Goal: Task Accomplishment & Management: Complete application form

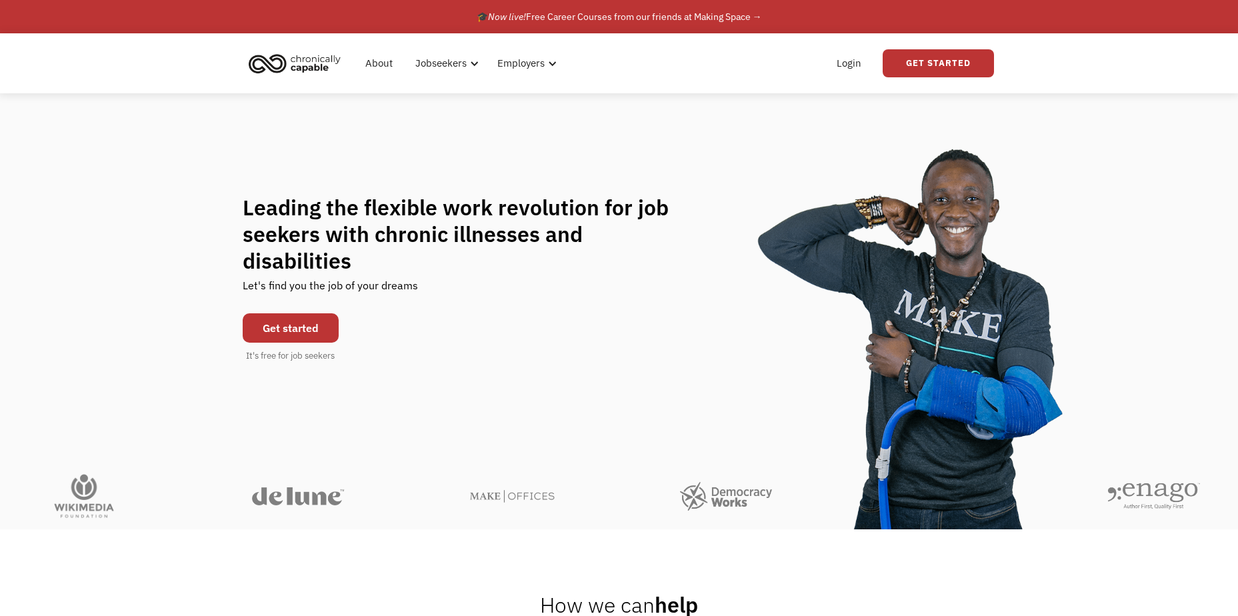
click at [283, 313] on link "Get started" at bounding box center [291, 327] width 96 height 29
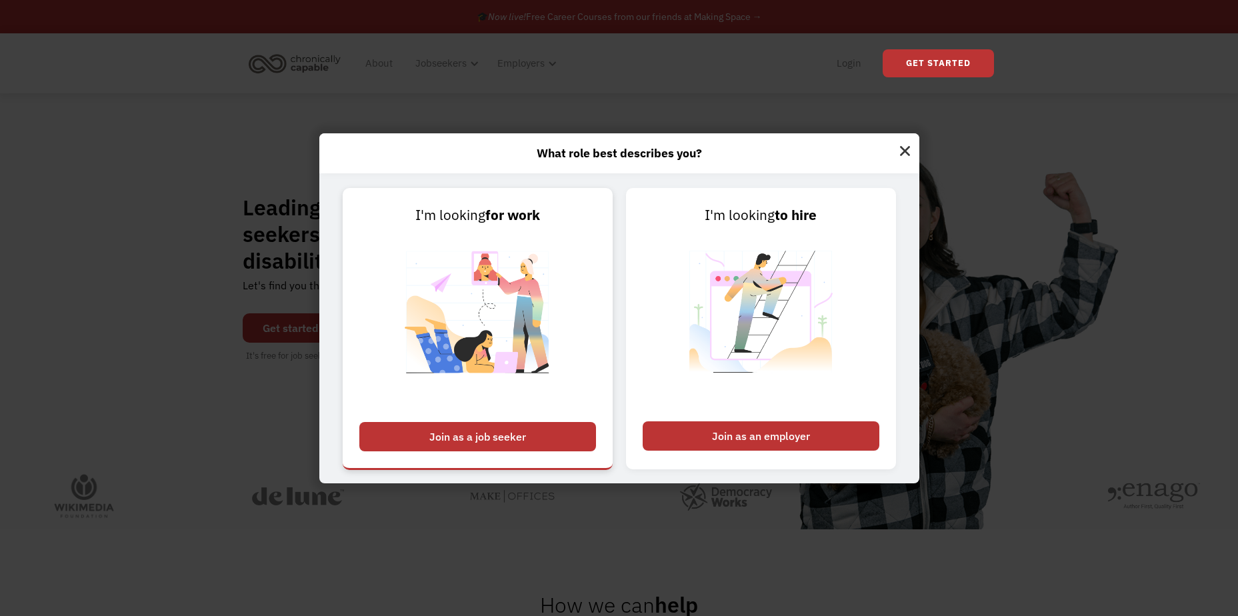
click at [525, 441] on div "Join as a job seeker" at bounding box center [477, 436] width 237 height 29
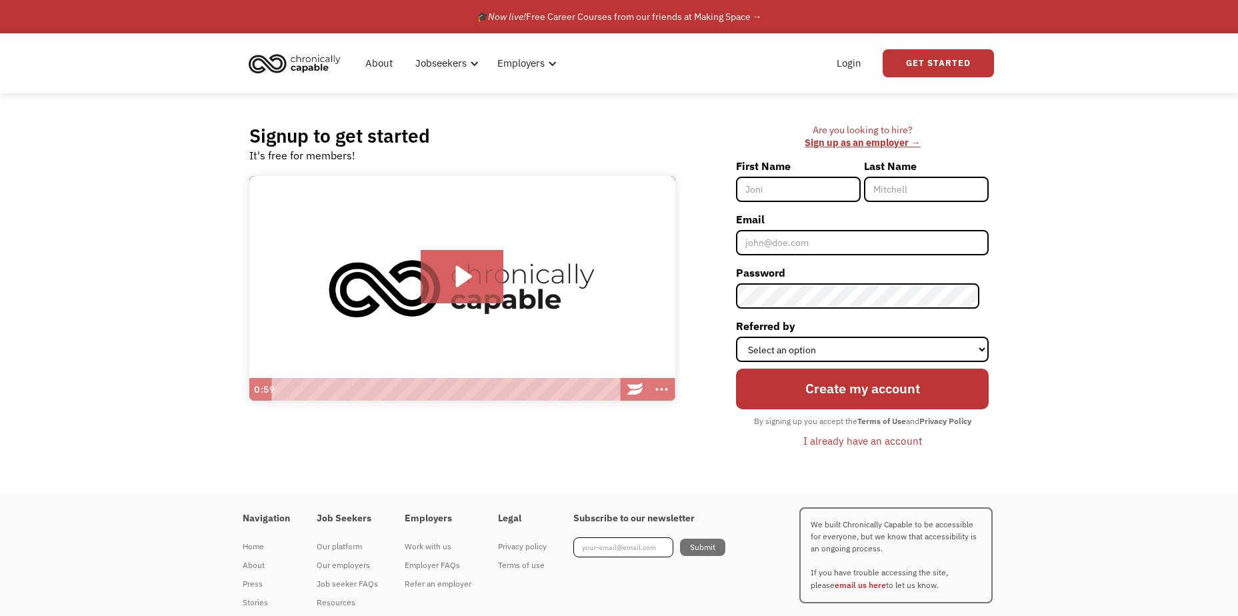
click at [800, 187] on input "First Name" at bounding box center [798, 189] width 125 height 25
type input "Jacquie"
type input "Kelley"
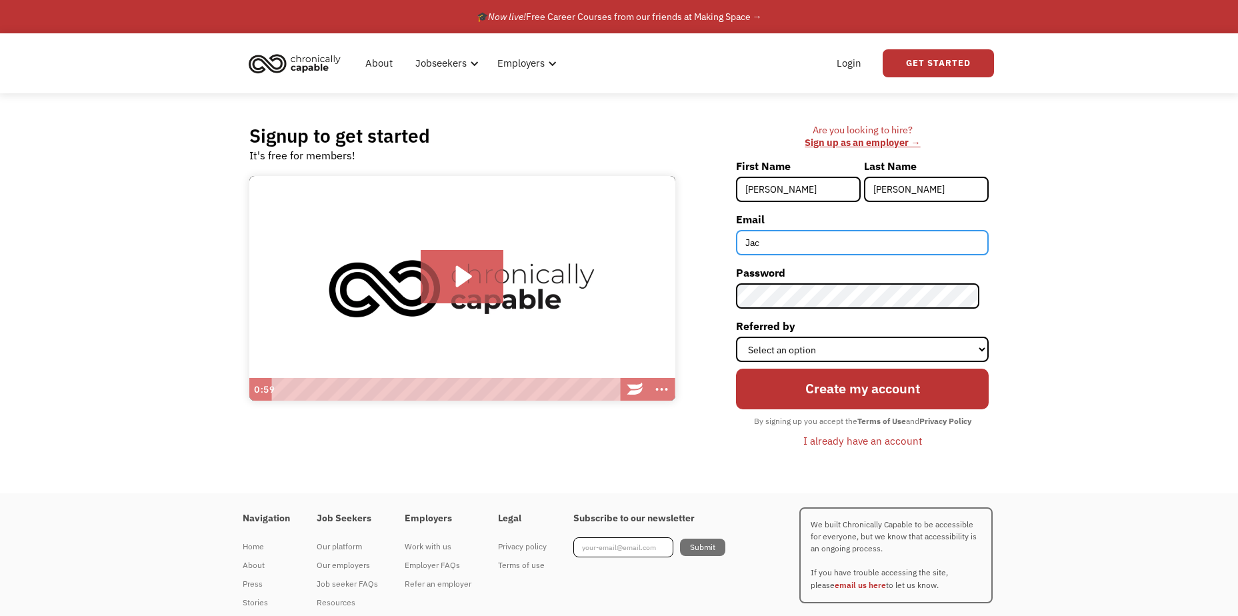
type input "[PERSON_NAME][EMAIL_ADDRESS][PERSON_NAME][DOMAIN_NAME]"
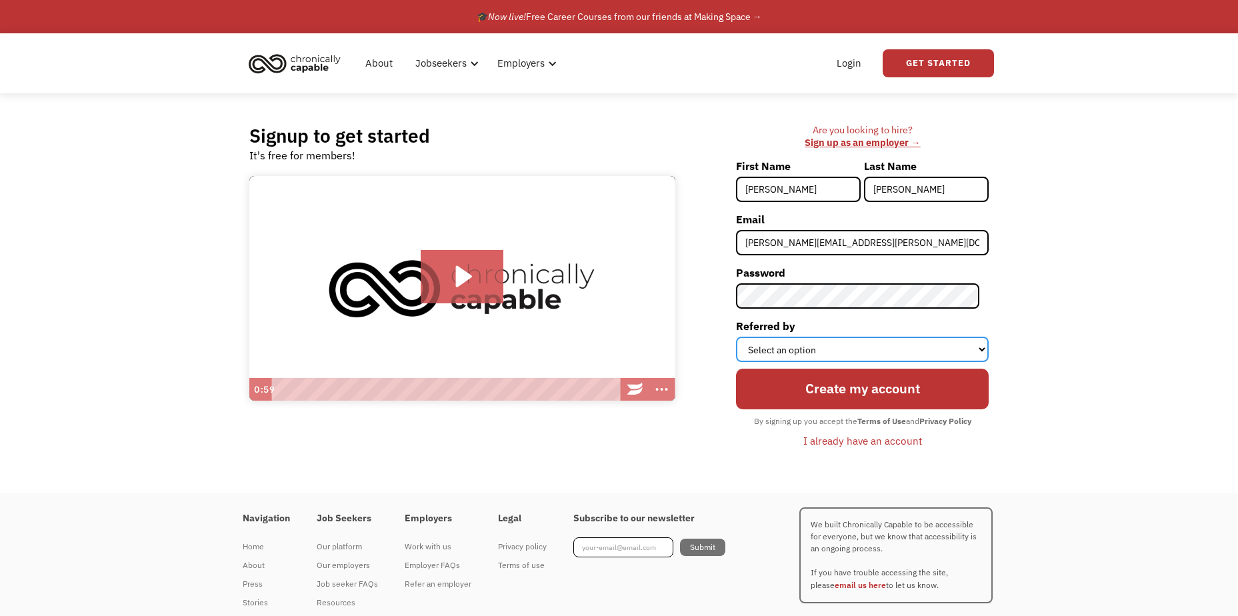
click at [798, 357] on select "Select an option Instagram Facebook Twitter Search Engine News Article Word of …" at bounding box center [862, 349] width 253 height 25
select select "Word of Mouth"
click at [745, 337] on select "Select an option Instagram Facebook Twitter Search Engine News Article Word of …" at bounding box center [862, 349] width 253 height 25
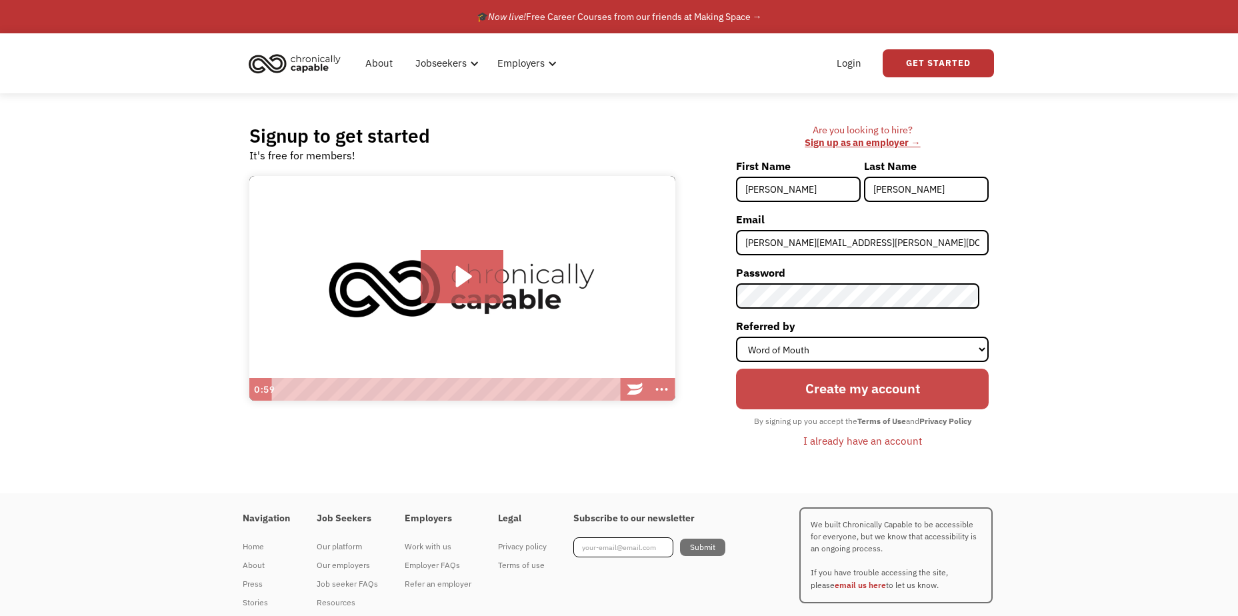
click at [830, 402] on input "Create my account" at bounding box center [862, 389] width 253 height 41
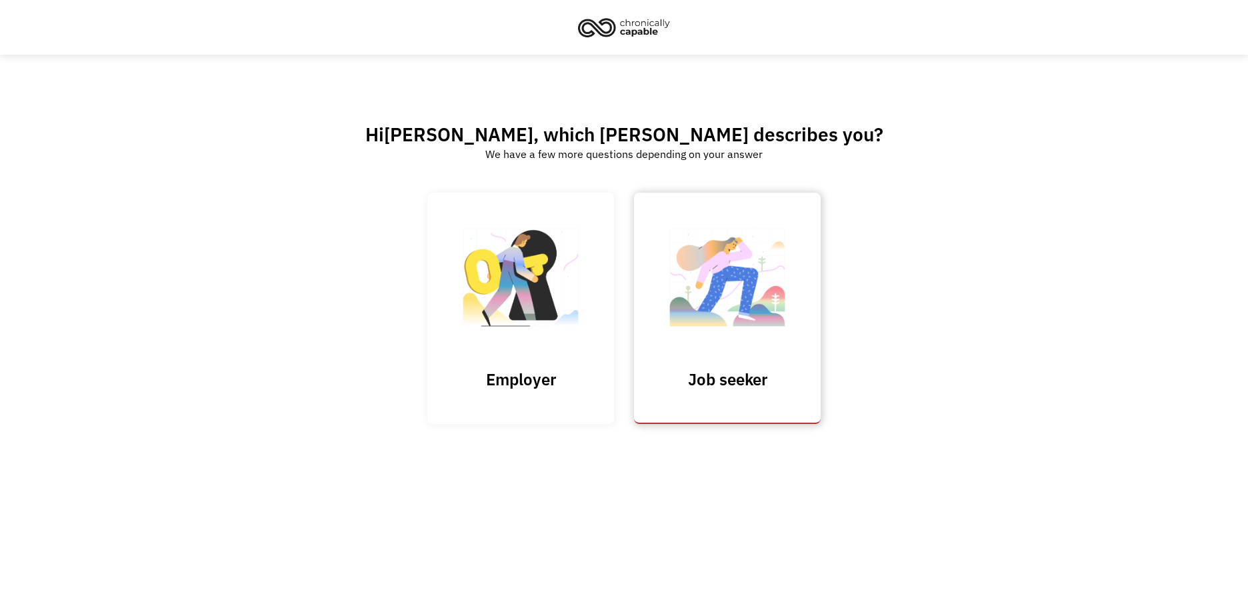
click at [760, 339] on img at bounding box center [727, 284] width 133 height 130
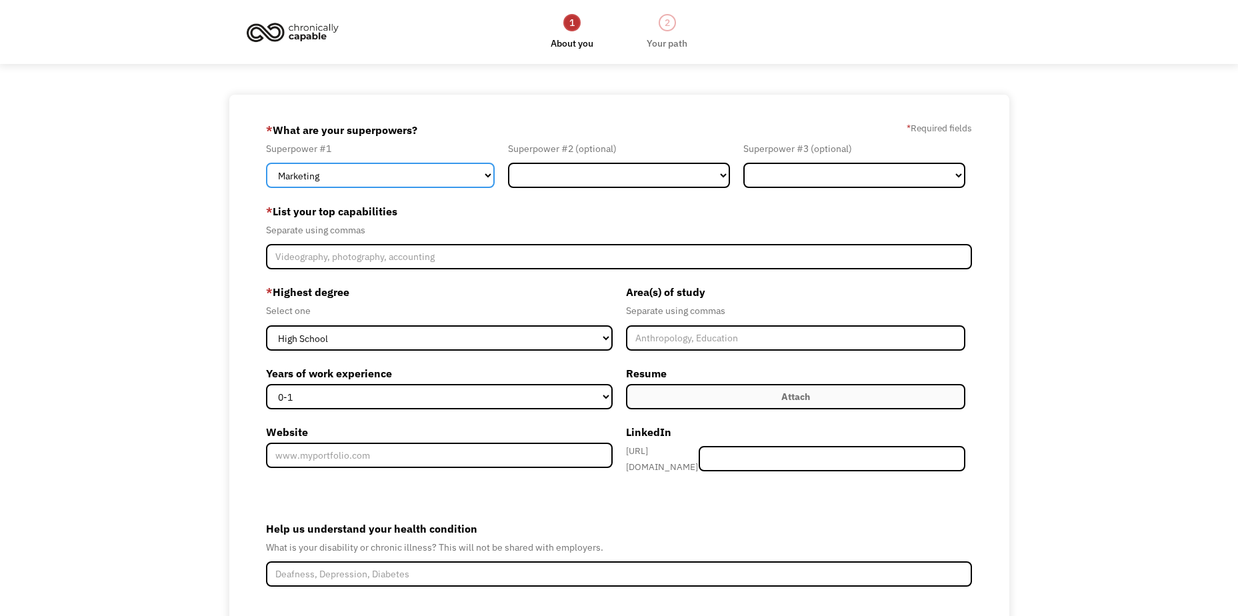
click at [363, 177] on select "Marketing Human Resources Finance Technology Operations Sales Industrial & Manu…" at bounding box center [380, 175] width 229 height 25
select select "Other"
click at [266, 163] on select "Marketing Human Resources Finance Technology Operations Sales Industrial & Manu…" at bounding box center [380, 175] width 229 height 25
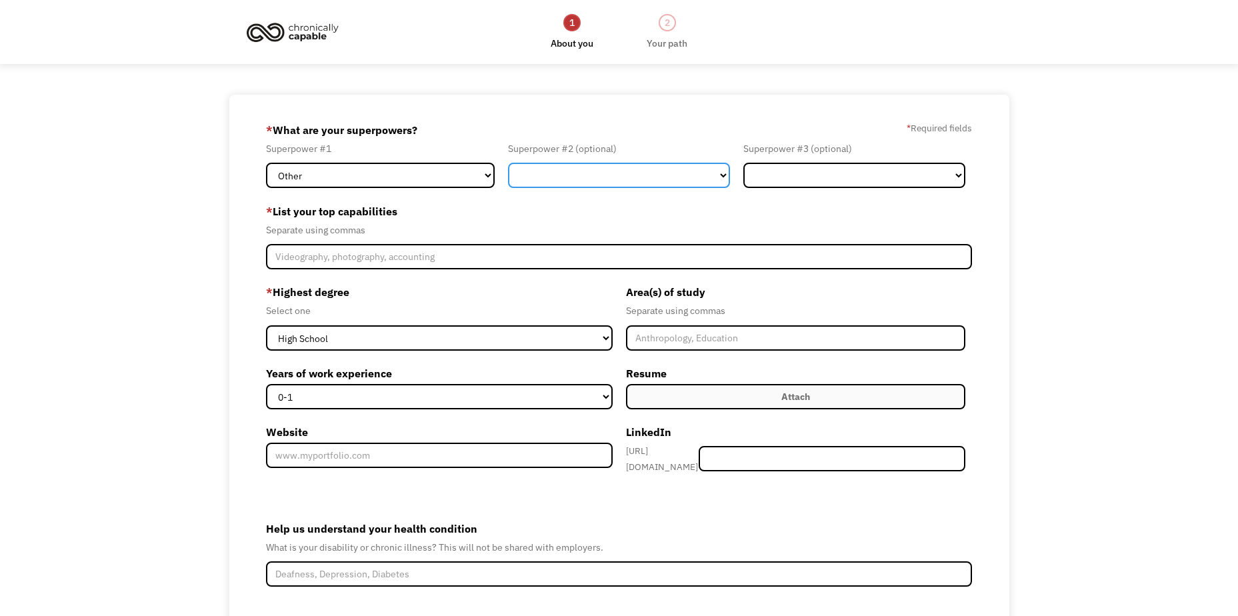
click at [612, 179] on select "Marketing Human Resources Finance Technology Operations Sales Industrial & Manu…" at bounding box center [619, 175] width 222 height 25
select select "Operations"
click at [508, 163] on select "Marketing Human Resources Finance Technology Operations Sales Industrial & Manu…" at bounding box center [619, 175] width 222 height 25
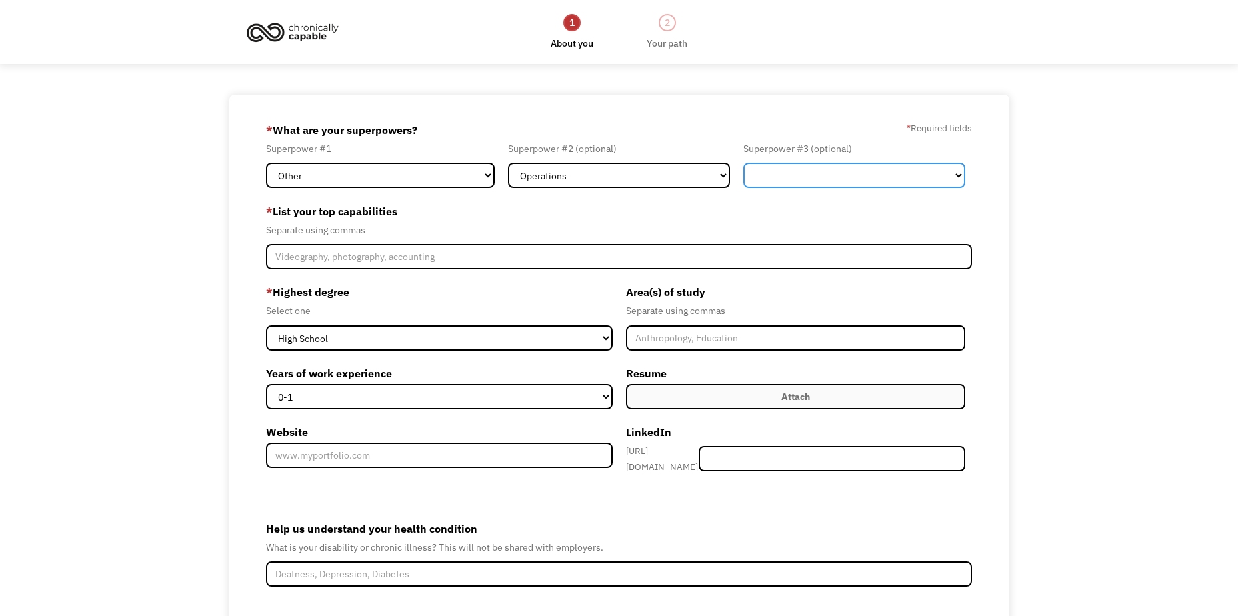
click at [836, 185] on select "Marketing Human Resources Finance Technology Operations Sales Industrial & Manu…" at bounding box center [854, 175] width 222 height 25
select select "Communications & Public Relations"
click at [743, 163] on select "Marketing Human Resources Finance Technology Operations Sales Industrial & Manu…" at bounding box center [854, 175] width 222 height 25
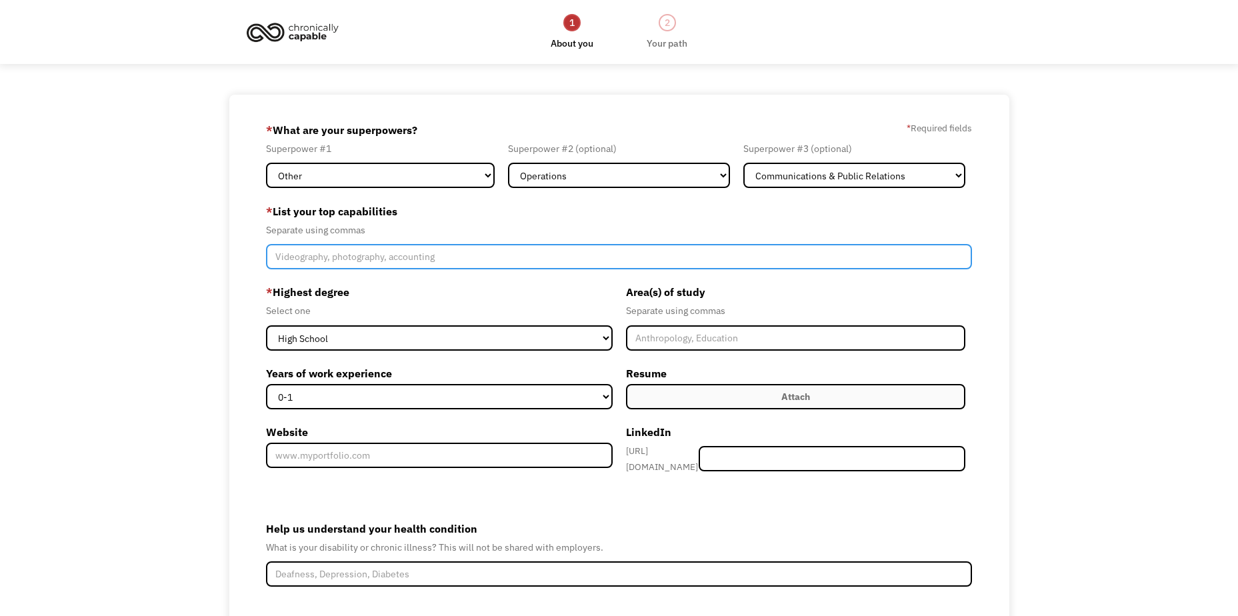
click at [390, 261] on input "Member-Create-Step1" at bounding box center [619, 256] width 706 height 25
paste input "Advocacy, Communication, Community Engagement, Emergency Planning, Grant Manage…"
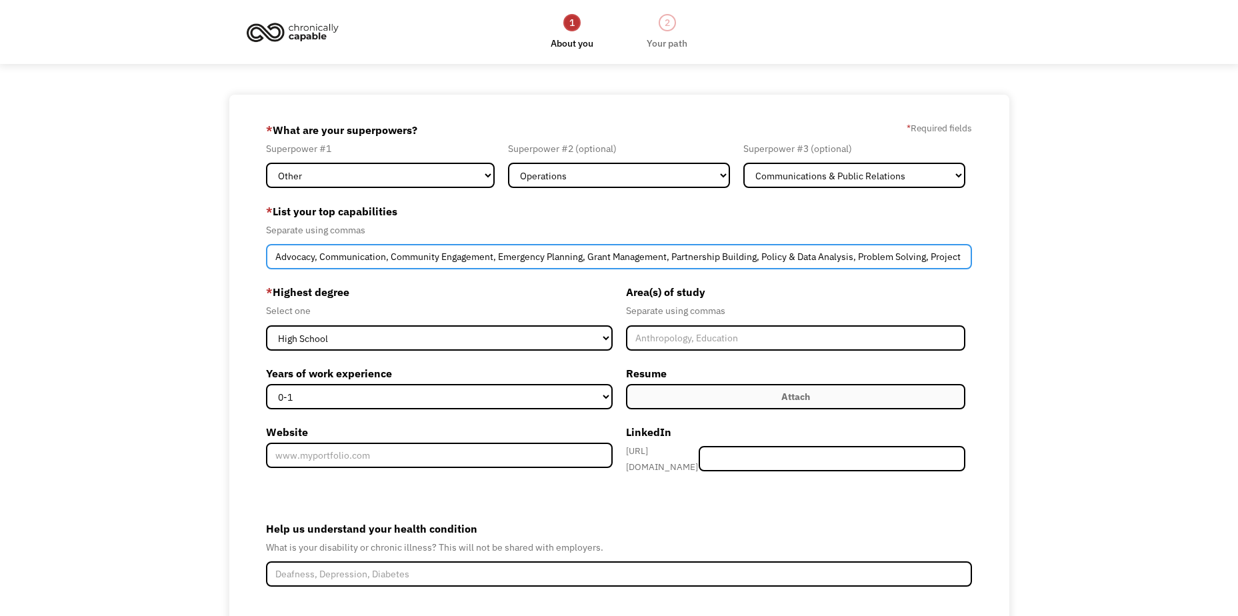
scroll to position [0, 243]
type input "Advocacy, Communication, Community Engagement, Emergency Planning, Grant Manage…"
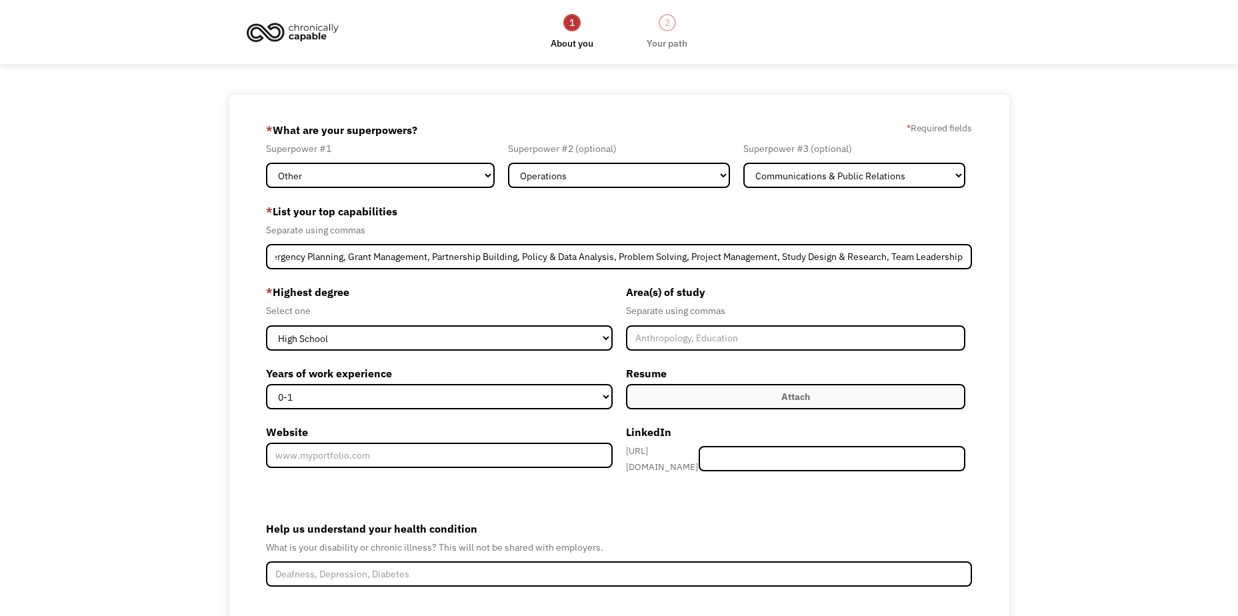
click at [409, 301] on label "* Highest degree" at bounding box center [439, 291] width 346 height 21
click at [373, 344] on select "High School Associates Bachelors Master's PhD" at bounding box center [439, 337] width 346 height 25
select select "masters"
click at [266, 325] on select "High School Associates Bachelors Master's PhD" at bounding box center [439, 337] width 346 height 25
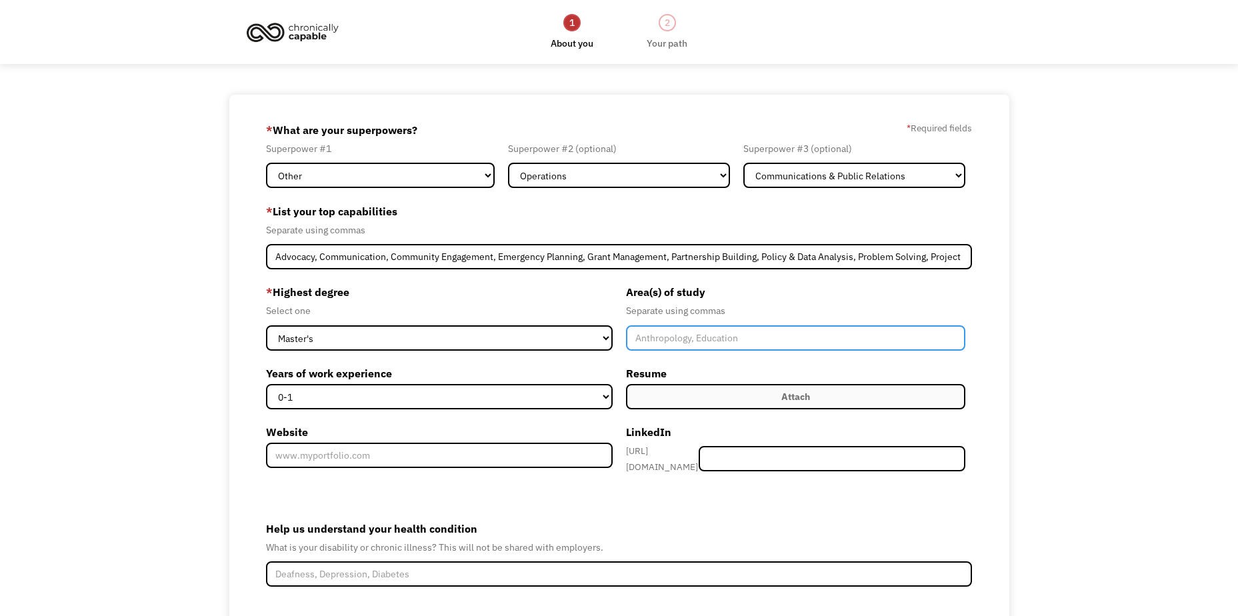
click at [783, 341] on input "Member-Create-Step1" at bounding box center [795, 337] width 339 height 25
type input "Political Science, Disability Studies, Emergency Management"
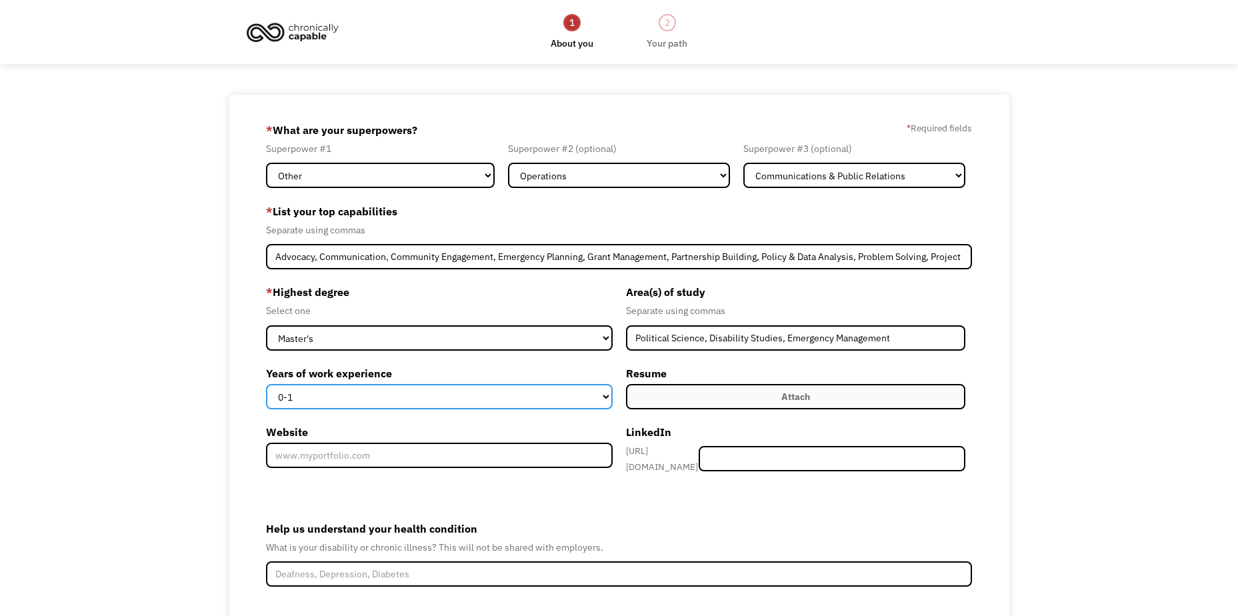
click at [541, 401] on select "0-1 2-4 5-10 11-15 15+" at bounding box center [439, 396] width 346 height 25
select select "2-4"
click at [266, 384] on select "0-1 2-4 5-10 11-15 15+" at bounding box center [439, 396] width 346 height 25
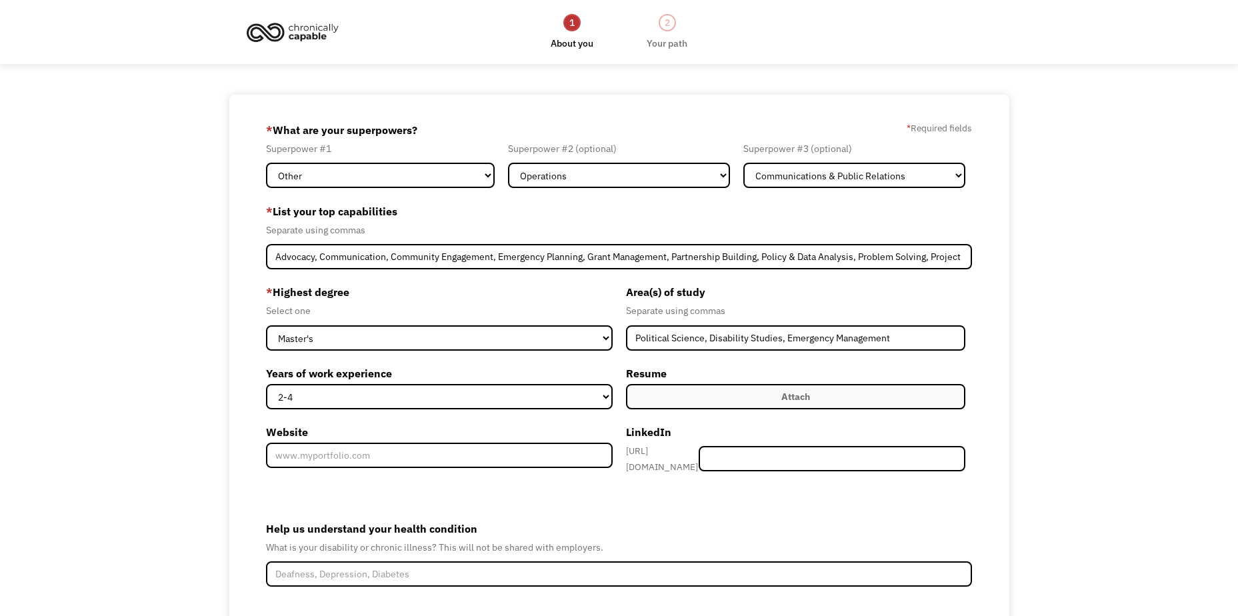
click at [762, 401] on label "Attach" at bounding box center [795, 396] width 339 height 25
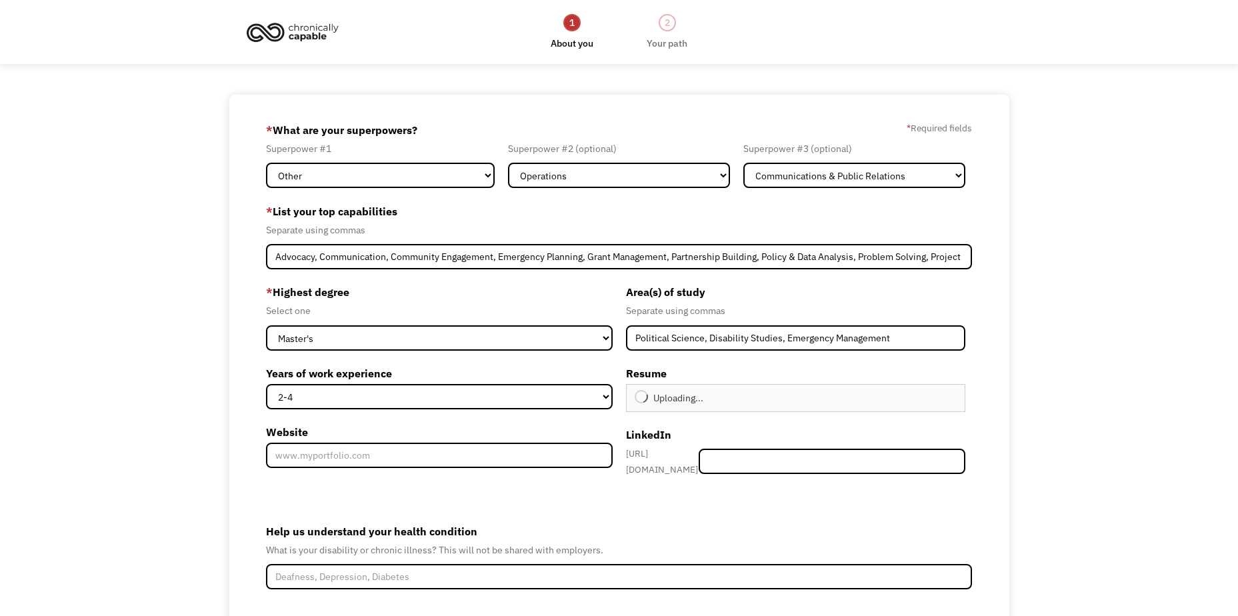
type input "Continue"
click at [772, 457] on input "Member-Create-Step1" at bounding box center [832, 461] width 267 height 25
paste input "https://www.linkedin.com/in/jacqueline-kelley-ma/"
type input "https://www.linkedin.com/in/jacqueline-kelley-ma/"
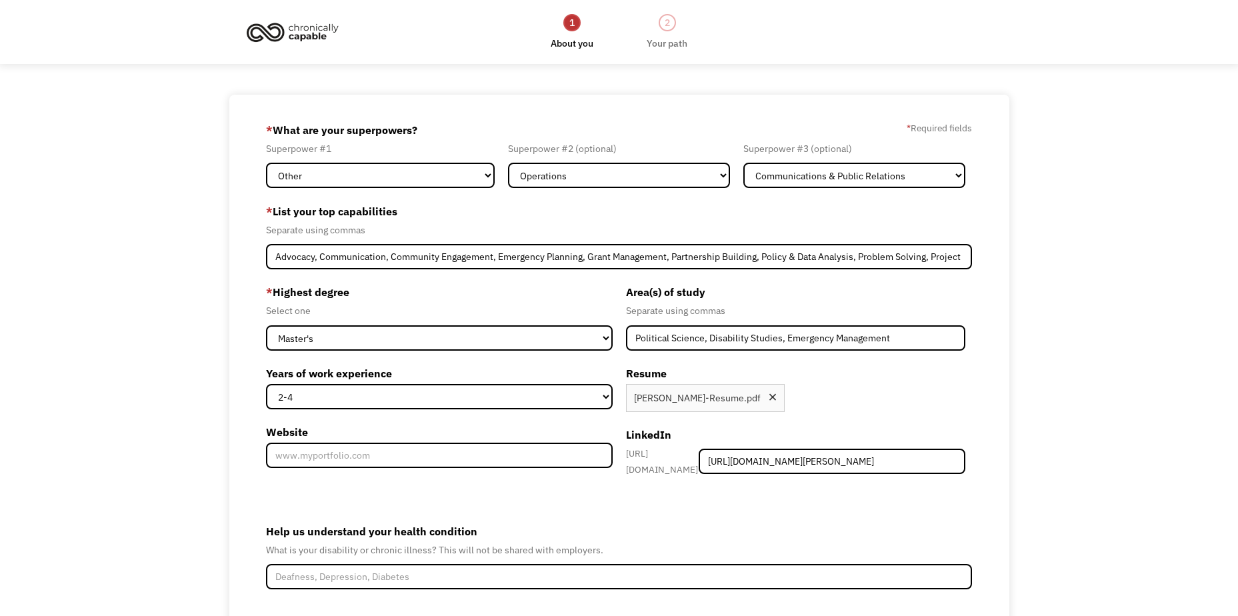
click at [1068, 346] on div "68a34b898319b578ba31151b jacquie.m.kelley@gmail.com Jacquie Kelley Word of Mout…" at bounding box center [619, 407] width 1238 height 625
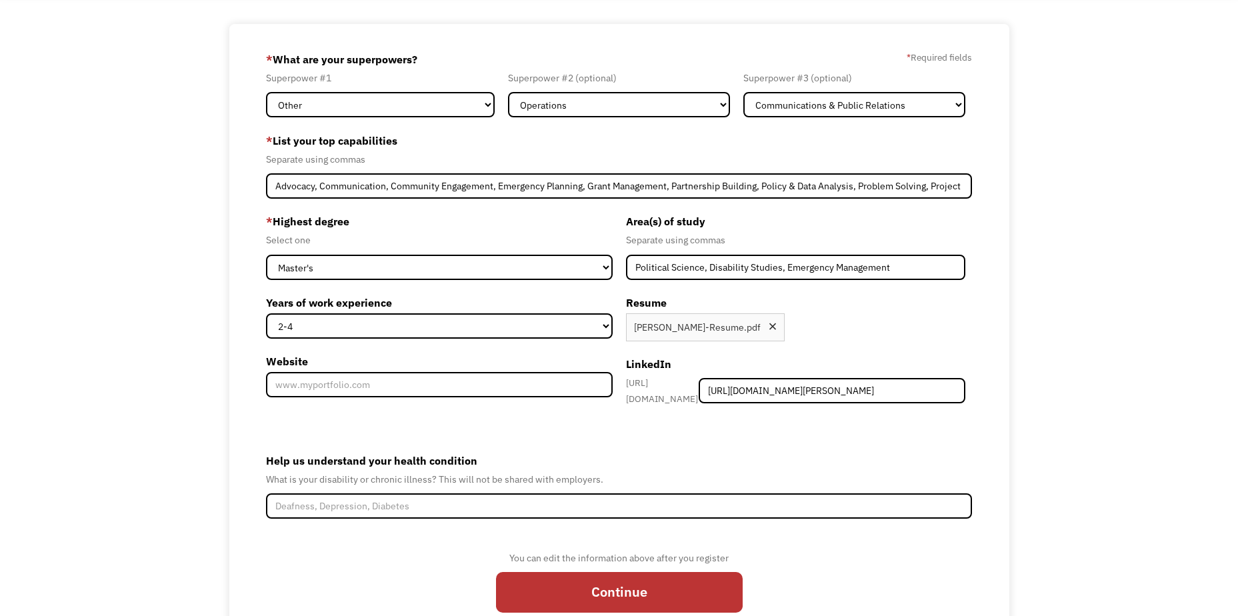
scroll to position [128, 0]
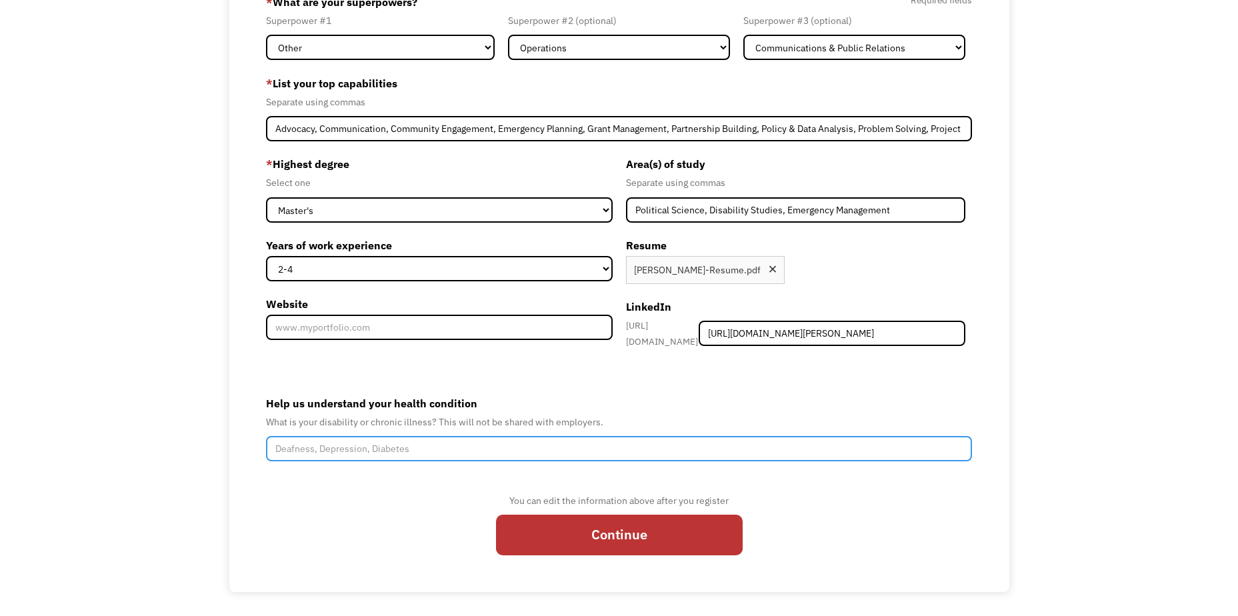
click at [309, 442] on input "Help us understand your health condition" at bounding box center [619, 448] width 706 height 25
type input "Mobility"
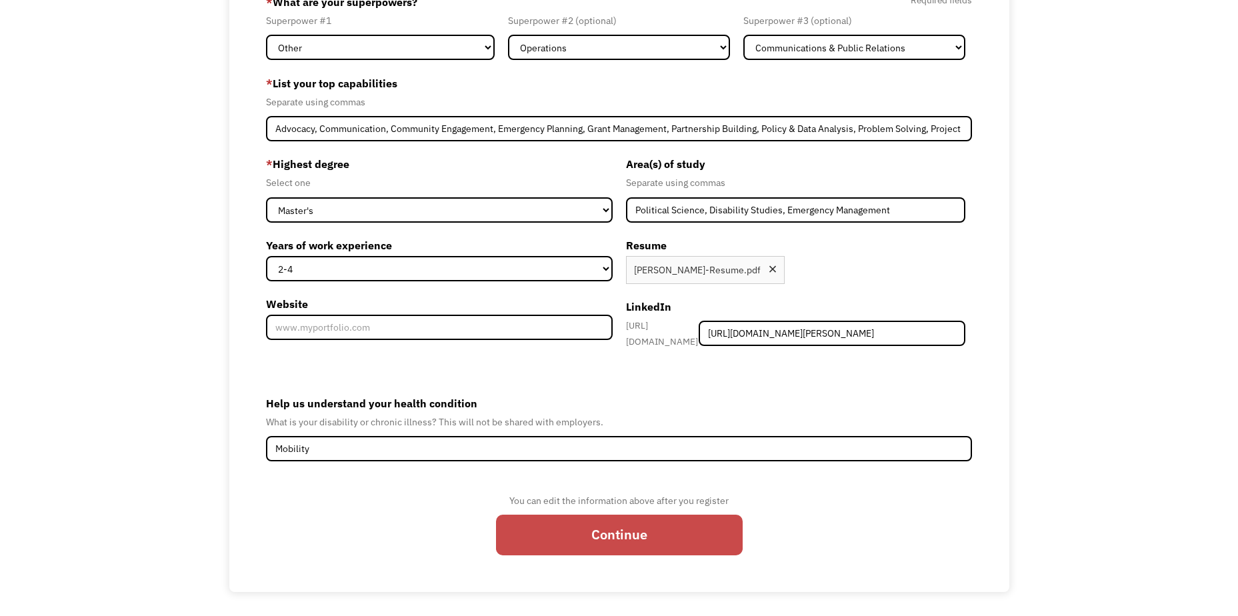
click at [566, 541] on input "Continue" at bounding box center [619, 535] width 247 height 41
type input "Please wait..."
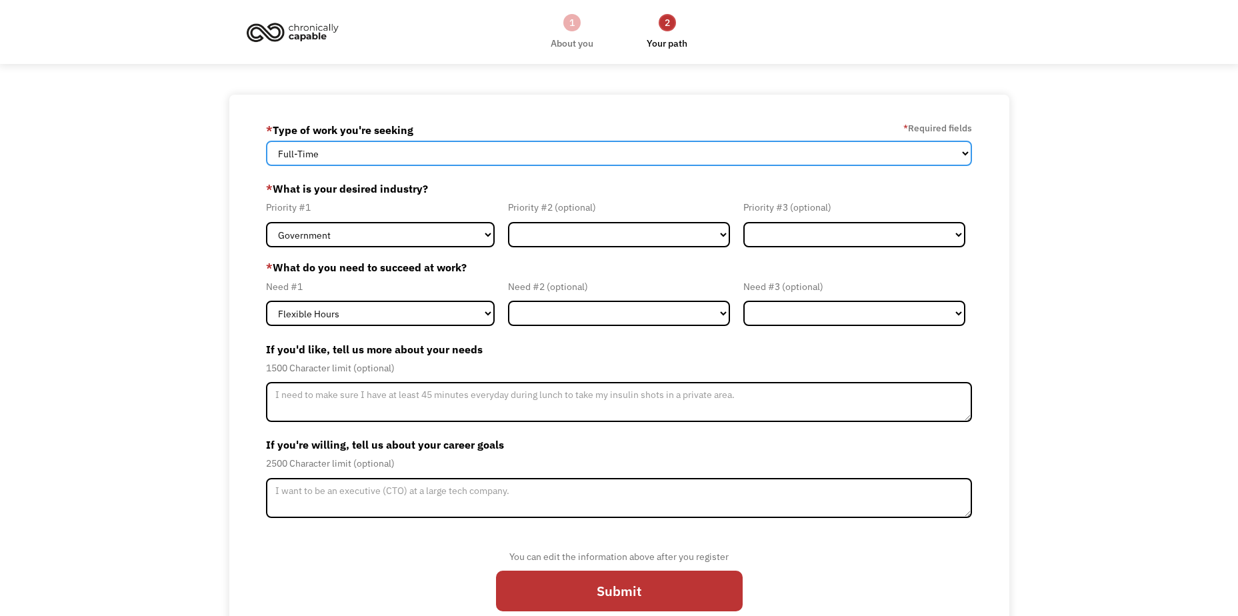
click at [398, 161] on select "Full-Time Part-Time Both Full-Time and Part-Time" at bounding box center [619, 153] width 706 height 25
select select "Both Full-Time and Part-Time"
click at [266, 141] on select "Full-Time Part-Time Both Full-Time and Part-Time" at bounding box center [619, 153] width 706 height 25
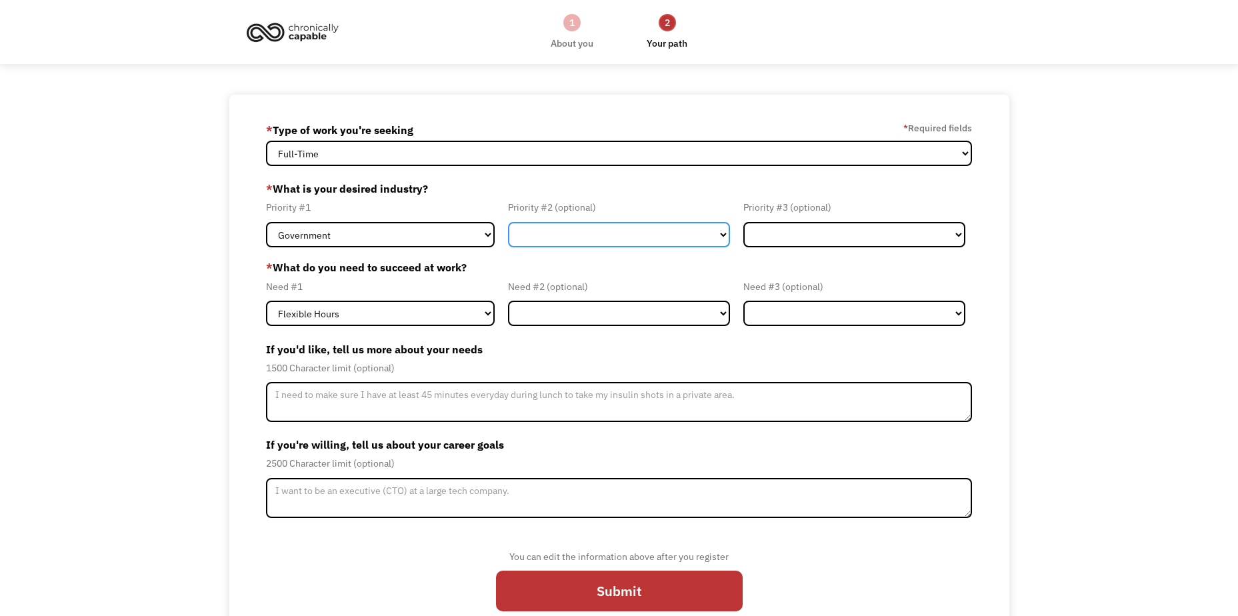
click at [562, 235] on select "Government Finance & Insurance Health & Social Care Tech & Engineering Creative…" at bounding box center [619, 234] width 222 height 25
select select "Education"
click at [508, 222] on select "Government Finance & Insurance Health & Social Care Tech & Engineering Creative…" at bounding box center [619, 234] width 222 height 25
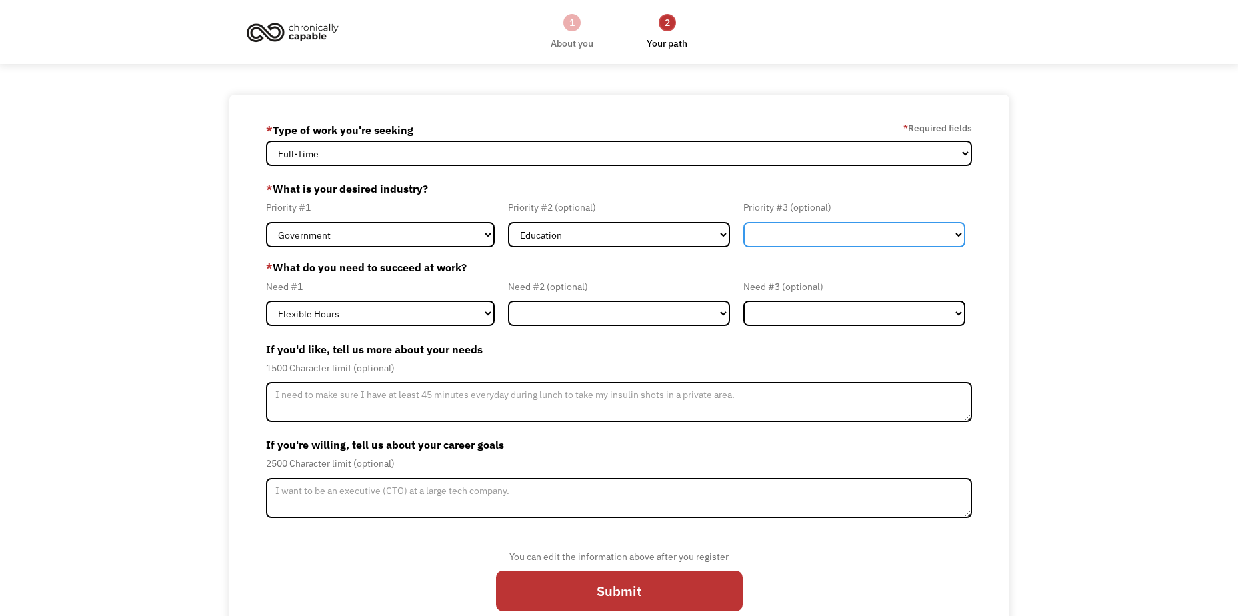
click at [828, 237] on select "Government Finance & Insurance Health & Social Care Tech & Engineering Creative…" at bounding box center [854, 234] width 222 height 25
select select "Other"
click at [743, 222] on select "Government Finance & Insurance Health & Social Care Tech & Engineering Creative…" at bounding box center [854, 234] width 222 height 25
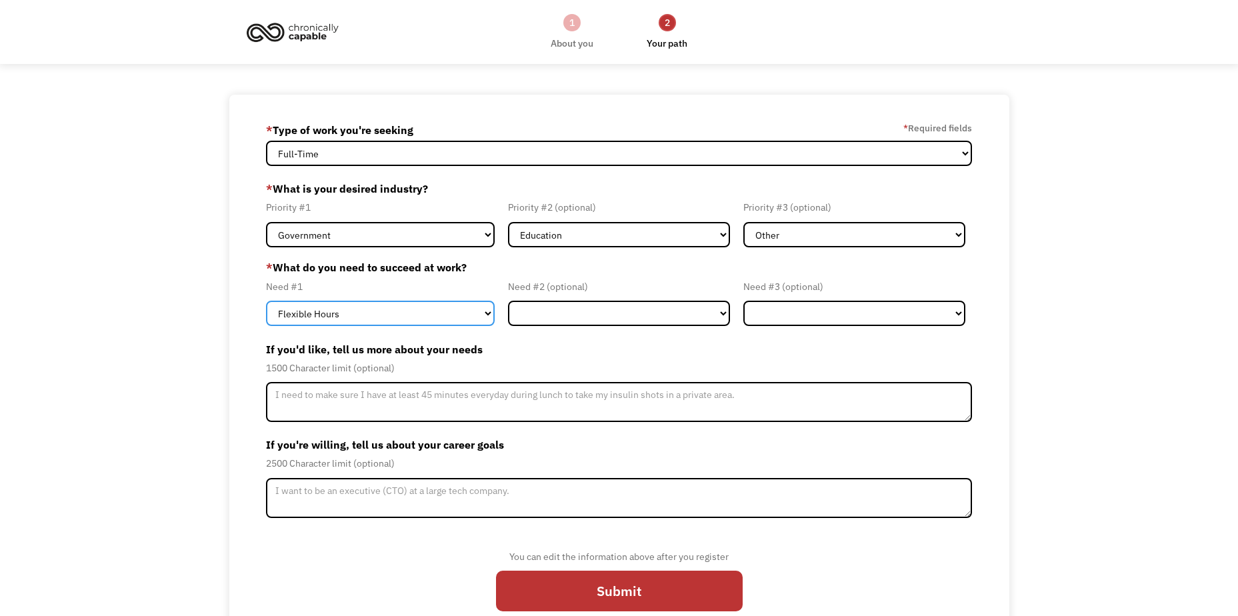
click at [370, 320] on select "Flexible Hours Remote Work Service Animal On-site Accommodations Visual Support…" at bounding box center [380, 313] width 229 height 25
select select "Service Animal"
click at [266, 301] on select "Flexible Hours Remote Work Service Animal On-site Accommodations Visual Support…" at bounding box center [380, 313] width 229 height 25
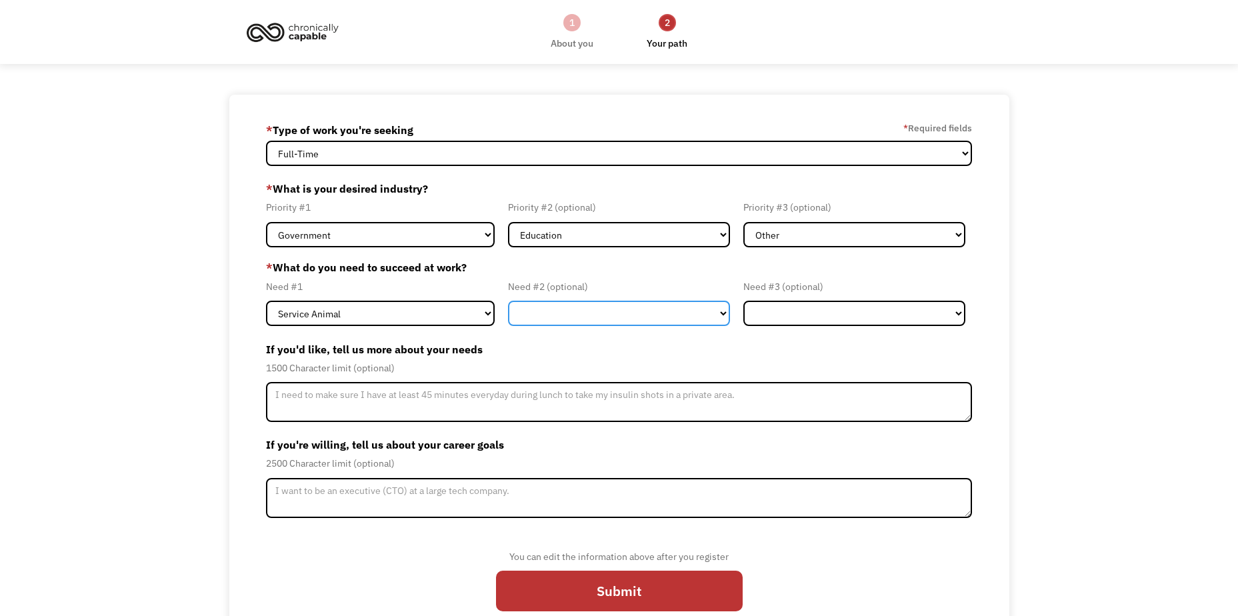
click at [550, 315] on select "Flexible Hours Remote Work Service Animal On-site Accommodations Visual Support…" at bounding box center [619, 313] width 222 height 25
click at [935, 342] on label "If you'd like, tell us more about your needs" at bounding box center [619, 349] width 706 height 21
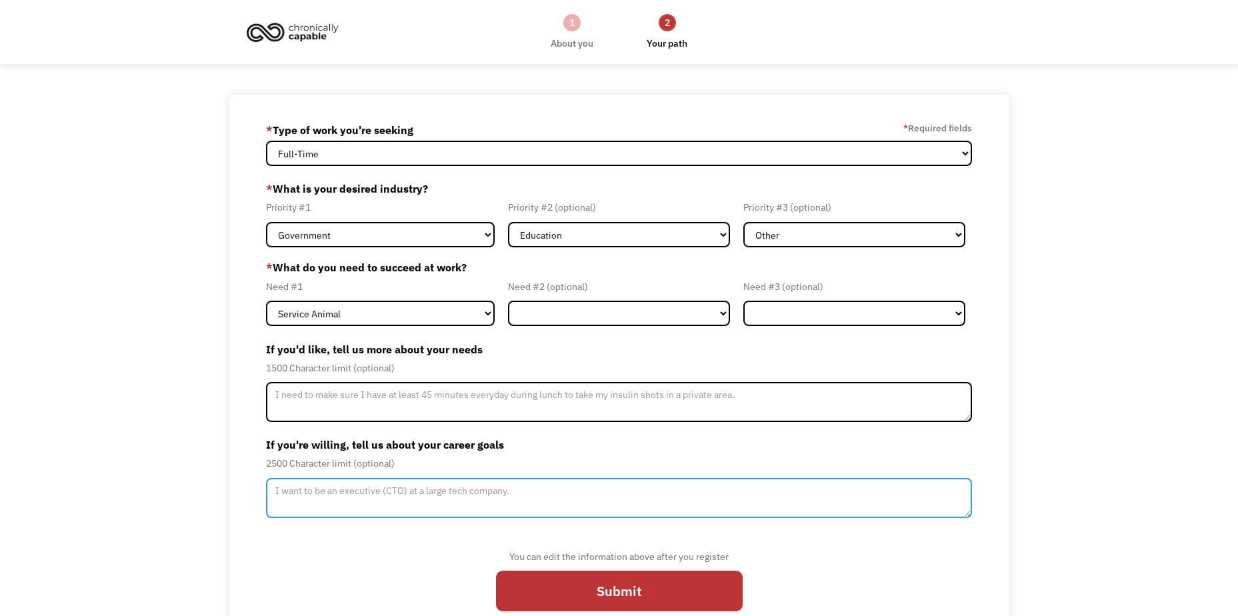
click at [299, 487] on textarea "Member-Update-Form-Step2" at bounding box center [619, 498] width 706 height 40
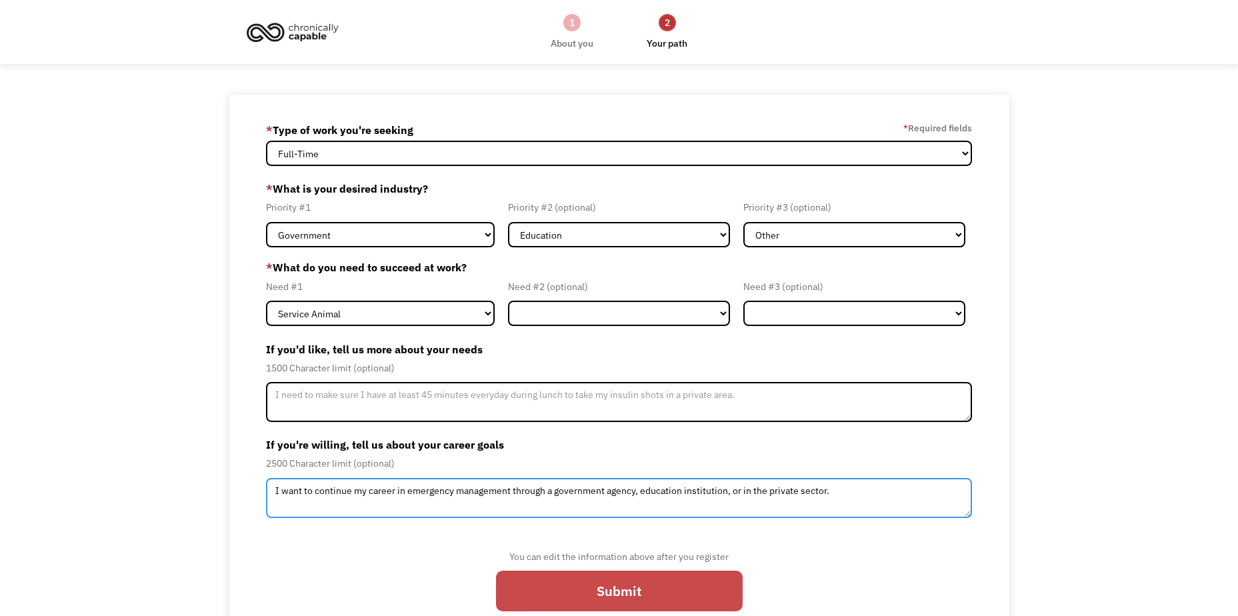
type textarea "I want to continue my career in emergency management through a government agenc…"
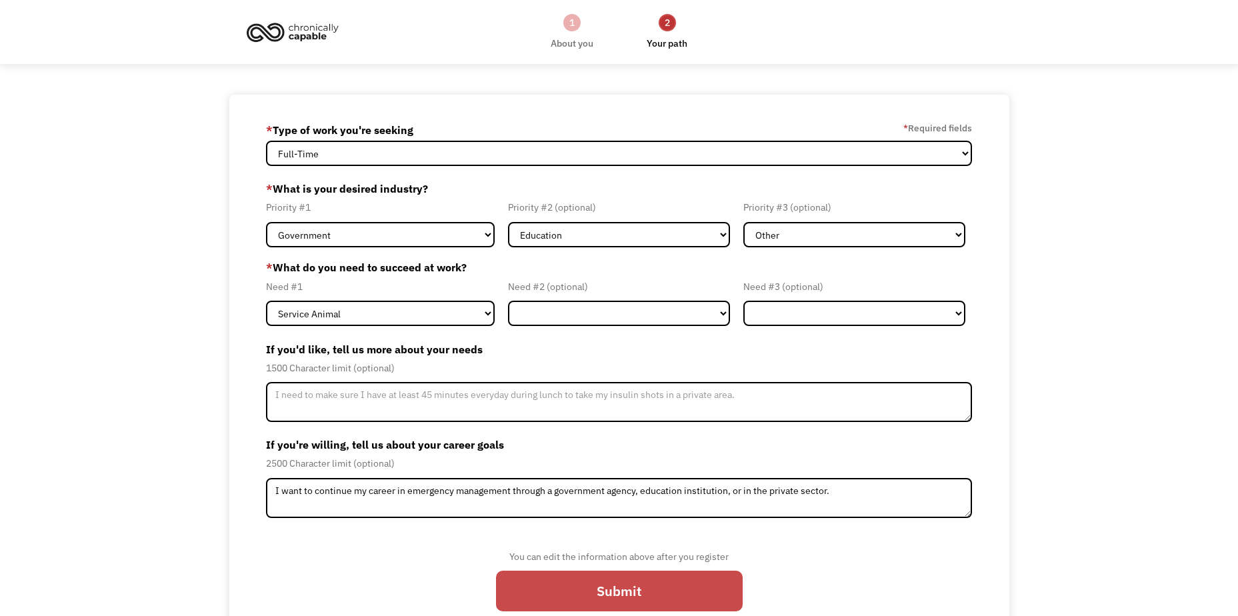
click at [686, 593] on input "Submit" at bounding box center [619, 591] width 247 height 41
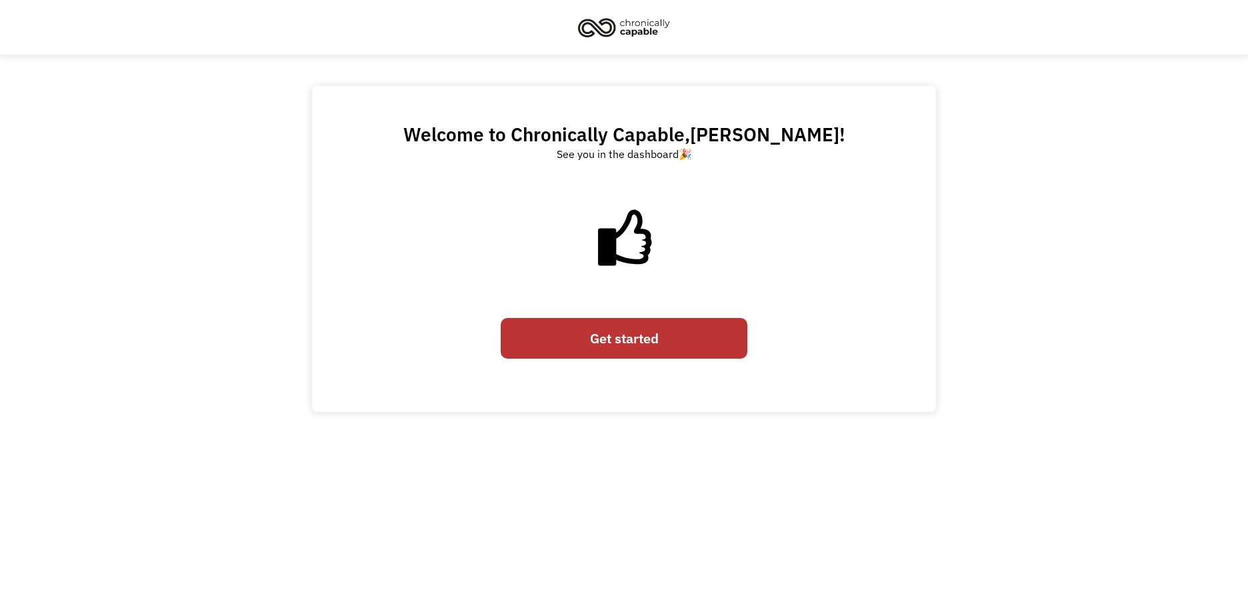
click at [658, 343] on link "Get started" at bounding box center [624, 338] width 247 height 41
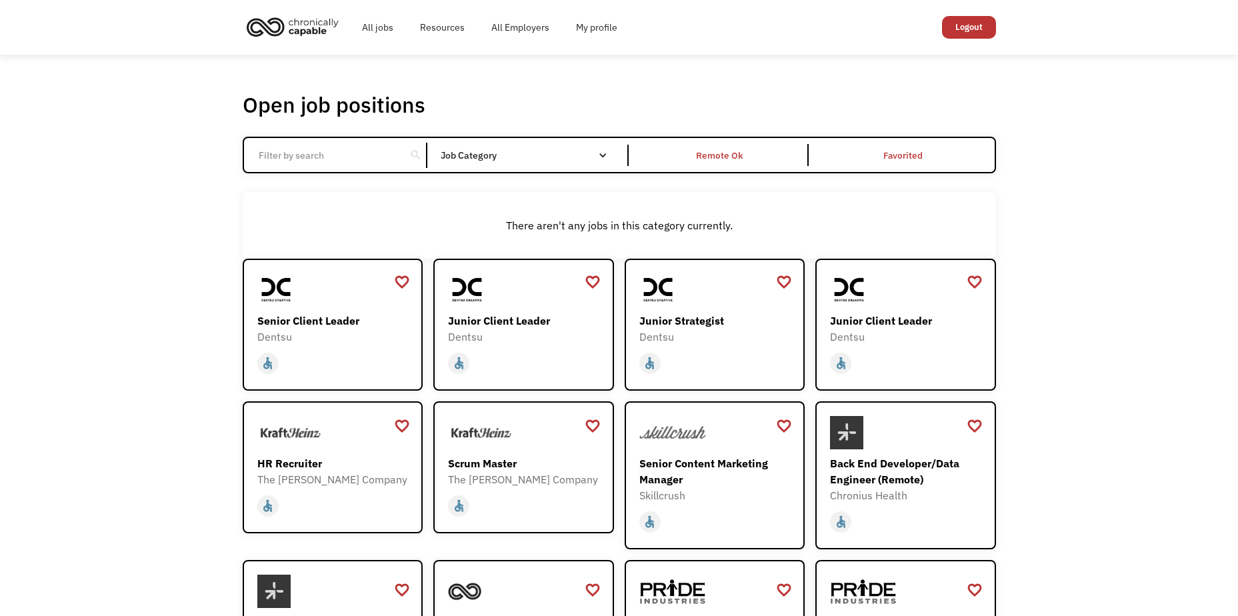
click at [271, 159] on input "Email Form" at bounding box center [325, 155] width 149 height 25
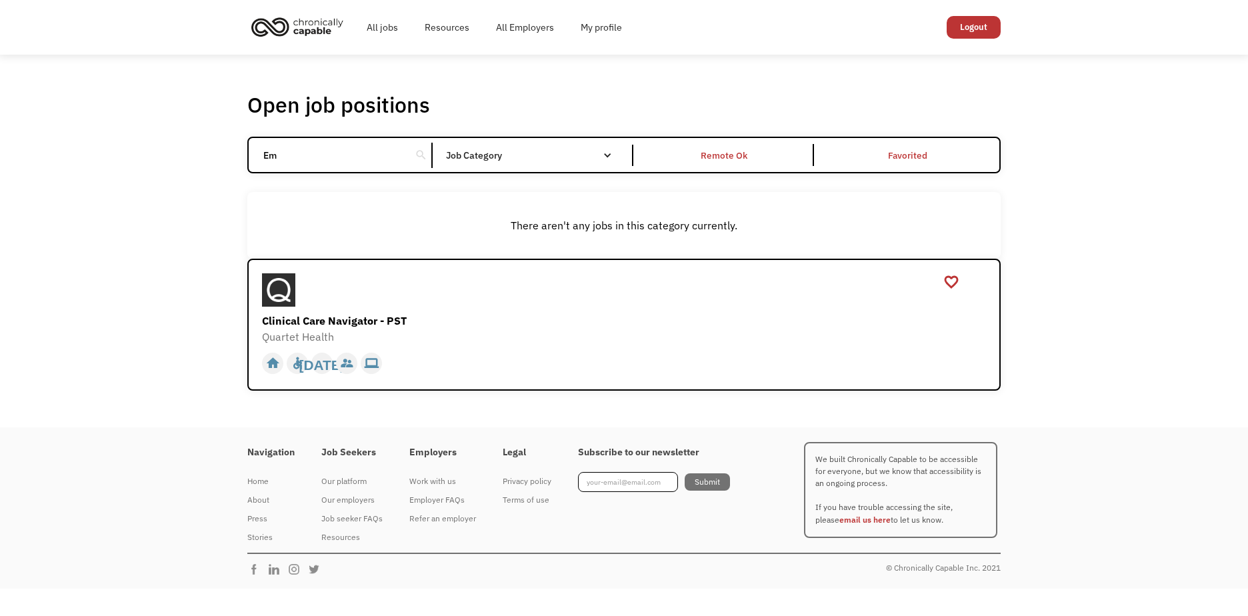
type input "E"
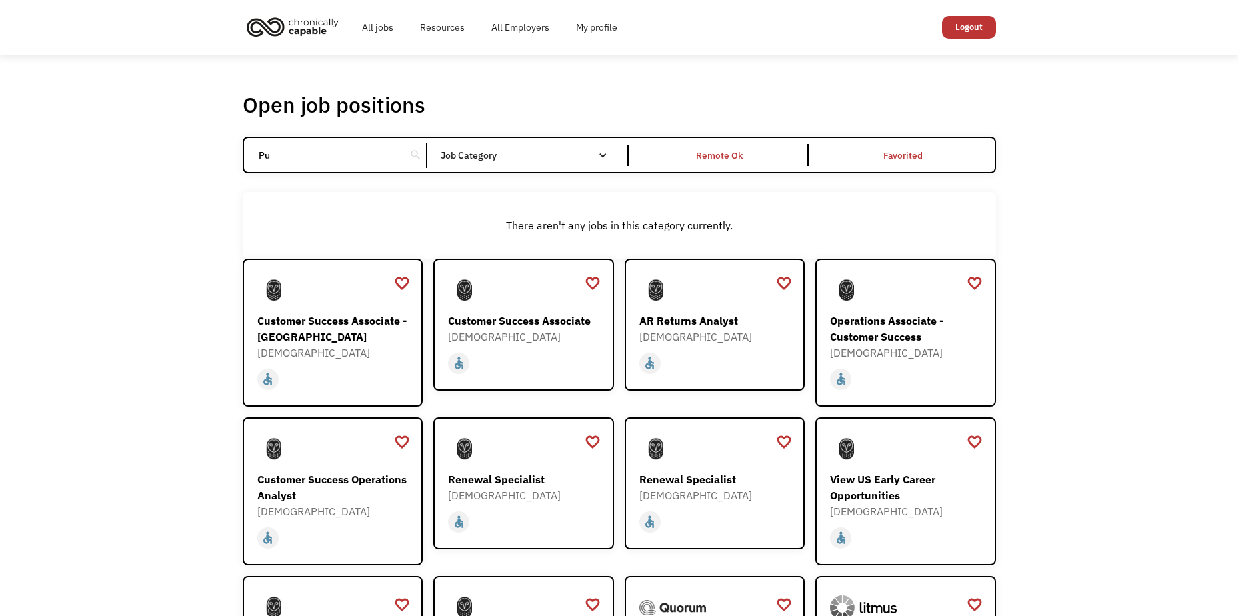
type input "P"
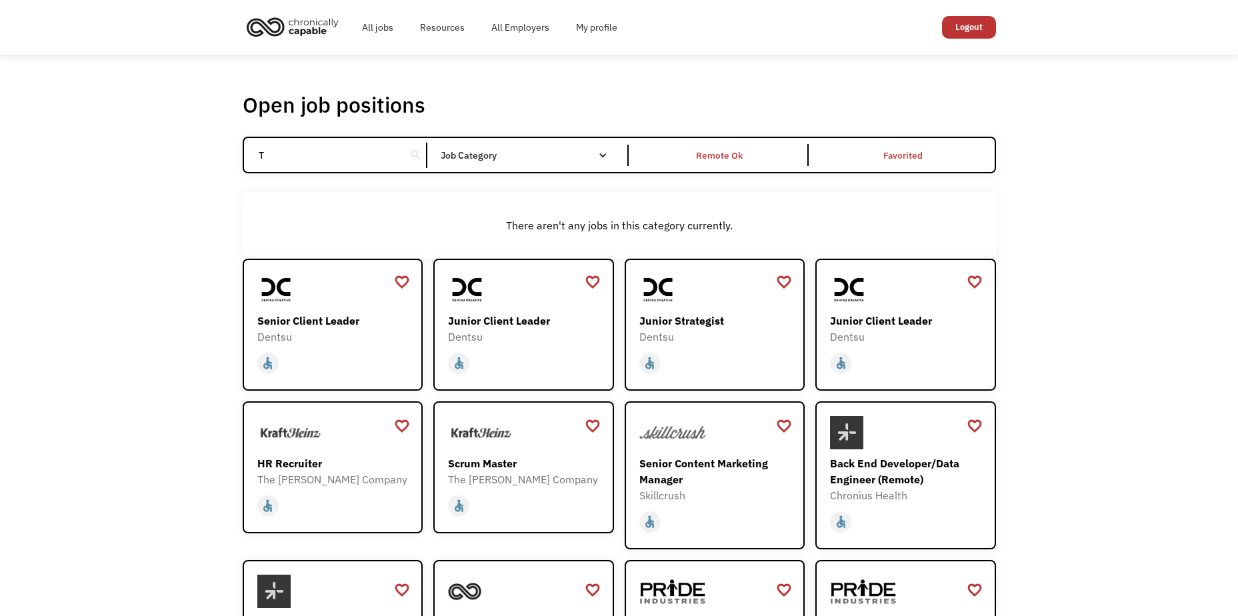
click at [340, 155] on input "T" at bounding box center [325, 155] width 149 height 25
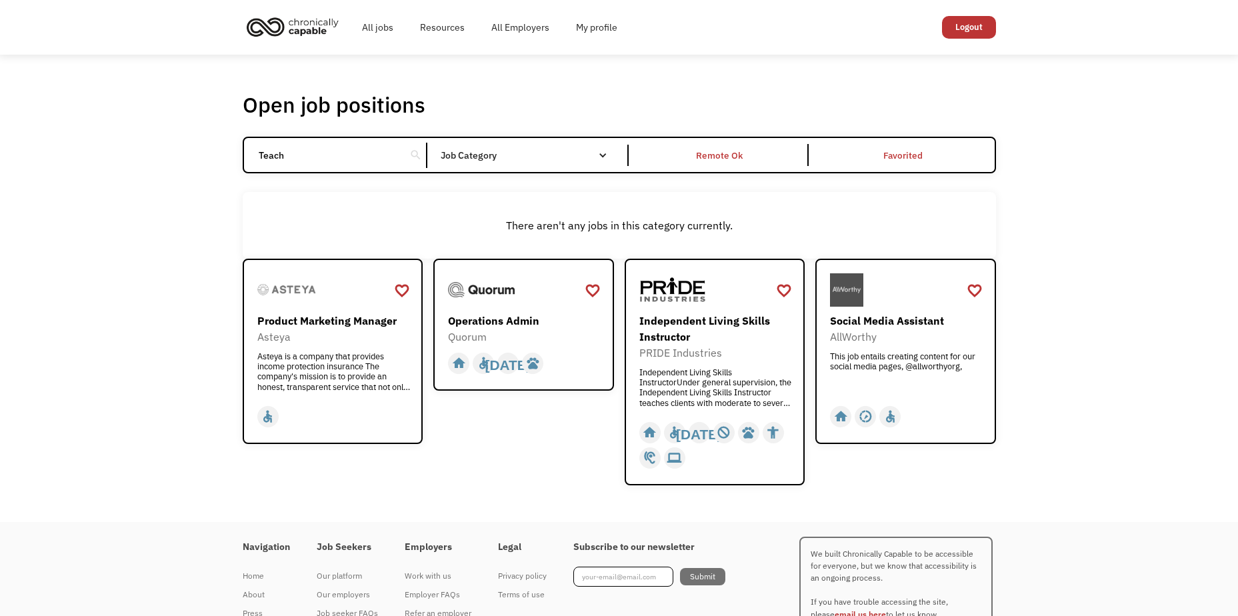
drag, startPoint x: 311, startPoint y: 155, endPoint x: 248, endPoint y: 123, distance: 70.3
click at [245, 153] on div "Teach search" at bounding box center [336, 155] width 184 height 25
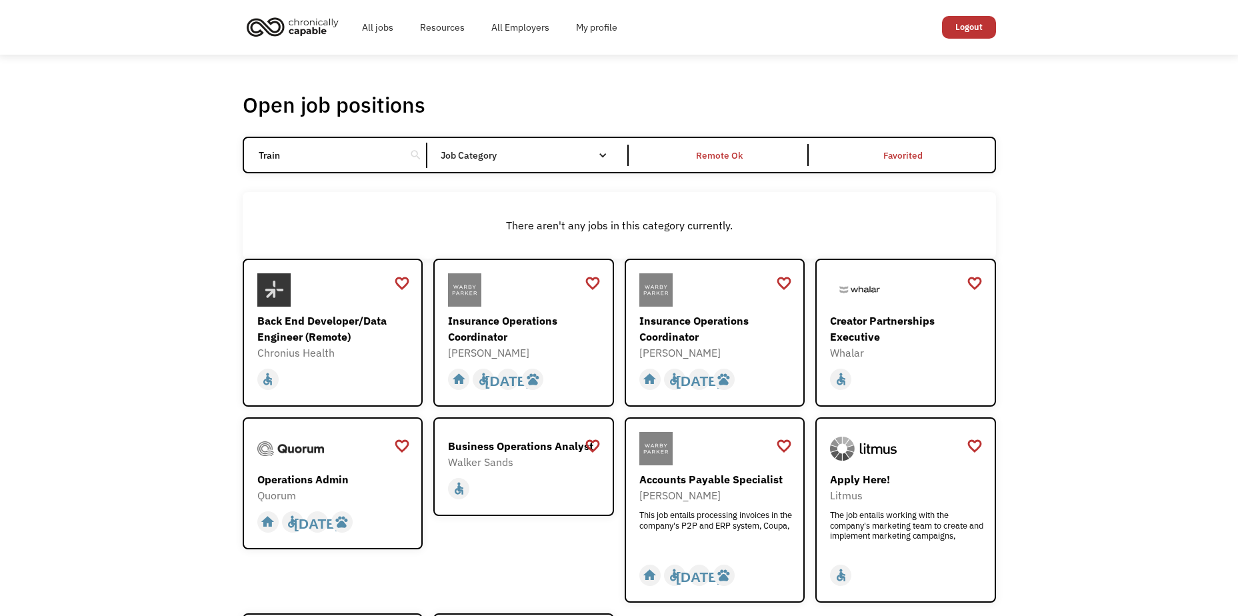
type input "Train"
click at [133, 105] on div "Open job positions You have X liked items Search Train search Filter by categor…" at bounding box center [619, 474] width 1238 height 838
click at [281, 33] on img "home" at bounding box center [293, 26] width 100 height 29
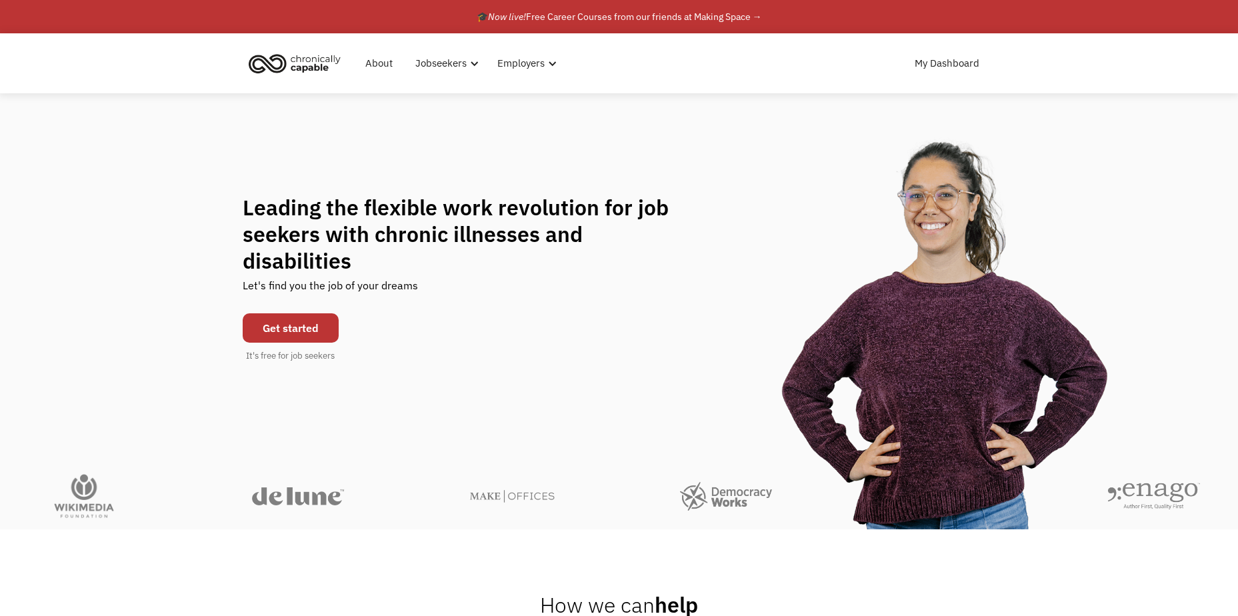
click at [164, 177] on div "Leading the flexible work revolution for job seekers with chronic illnesses and…" at bounding box center [619, 277] width 1238 height 369
